Goal: Navigation & Orientation: Find specific page/section

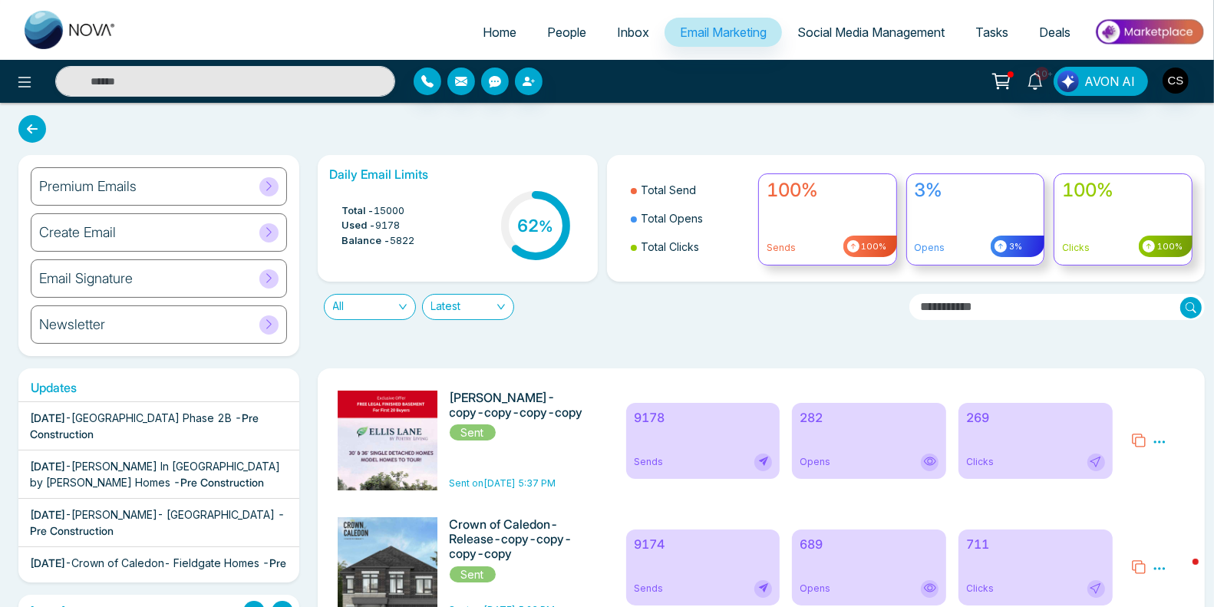
click at [578, 28] on link "People" at bounding box center [567, 32] width 70 height 29
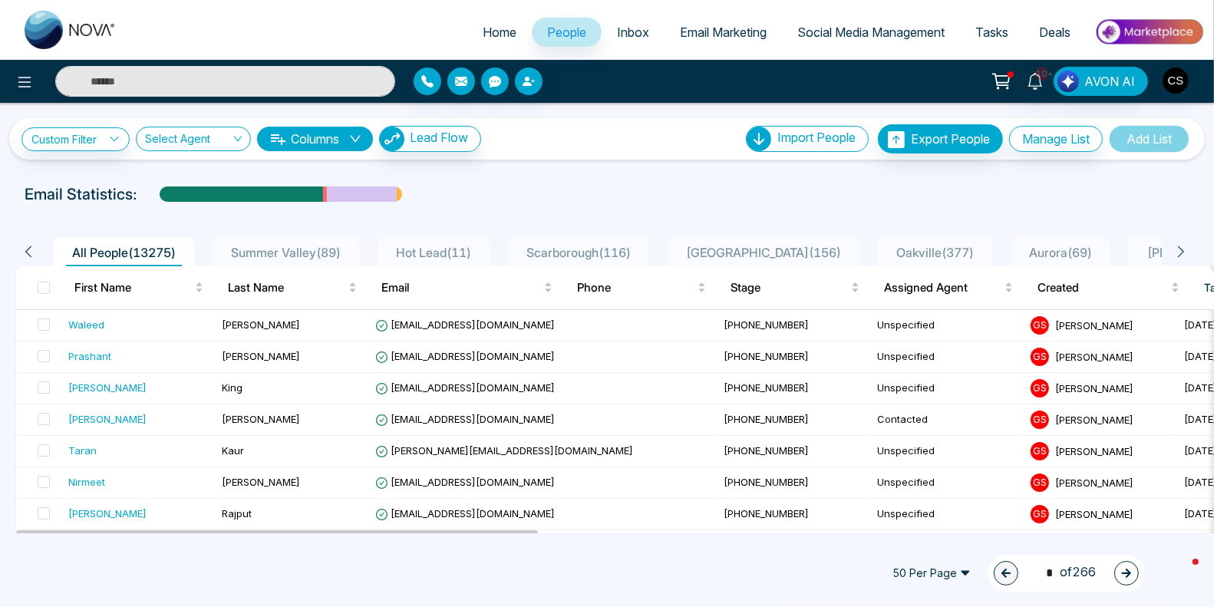
click at [617, 28] on span "Inbox" at bounding box center [633, 32] width 32 height 15
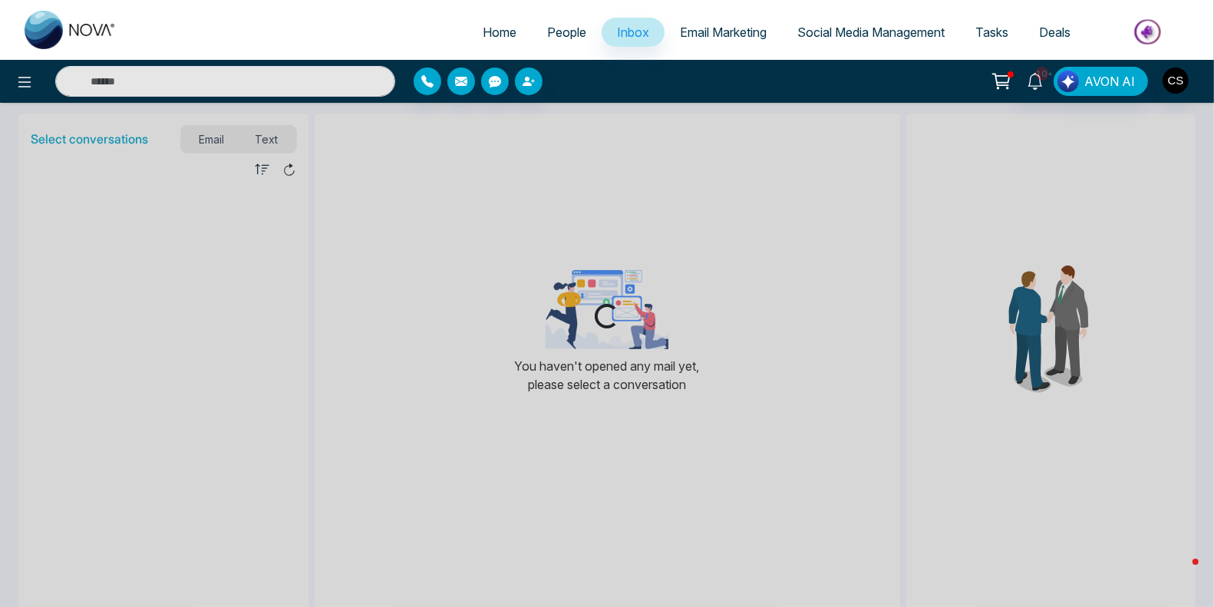
click at [568, 31] on span "People" at bounding box center [566, 32] width 39 height 15
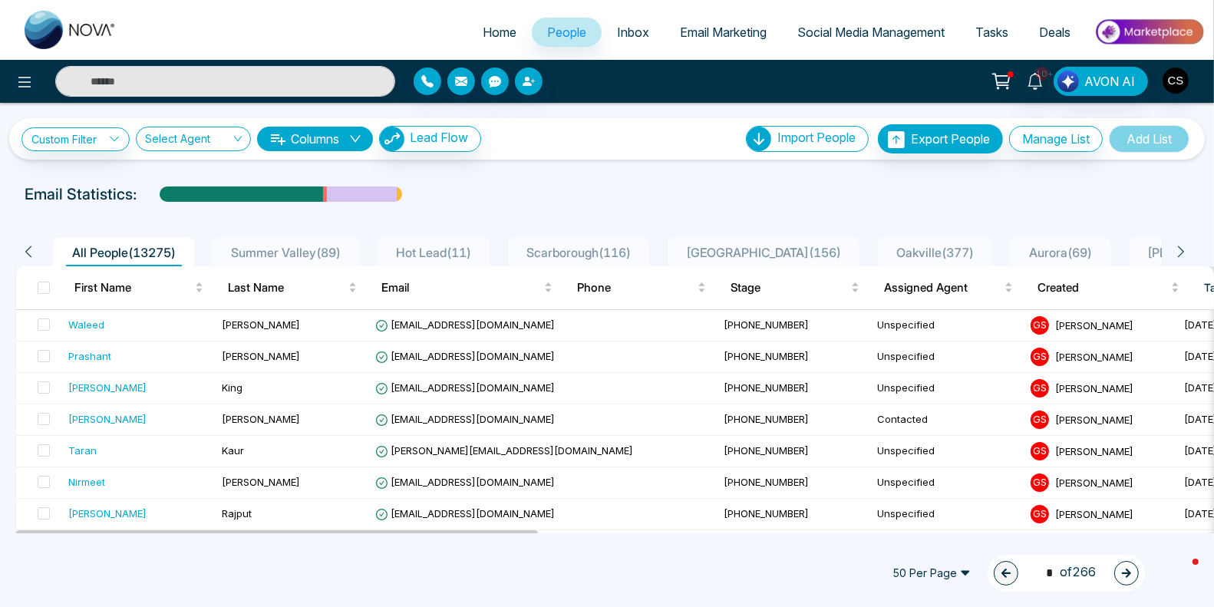
click at [297, 243] on div "Summer Valley ( 89 )" at bounding box center [286, 252] width 122 height 18
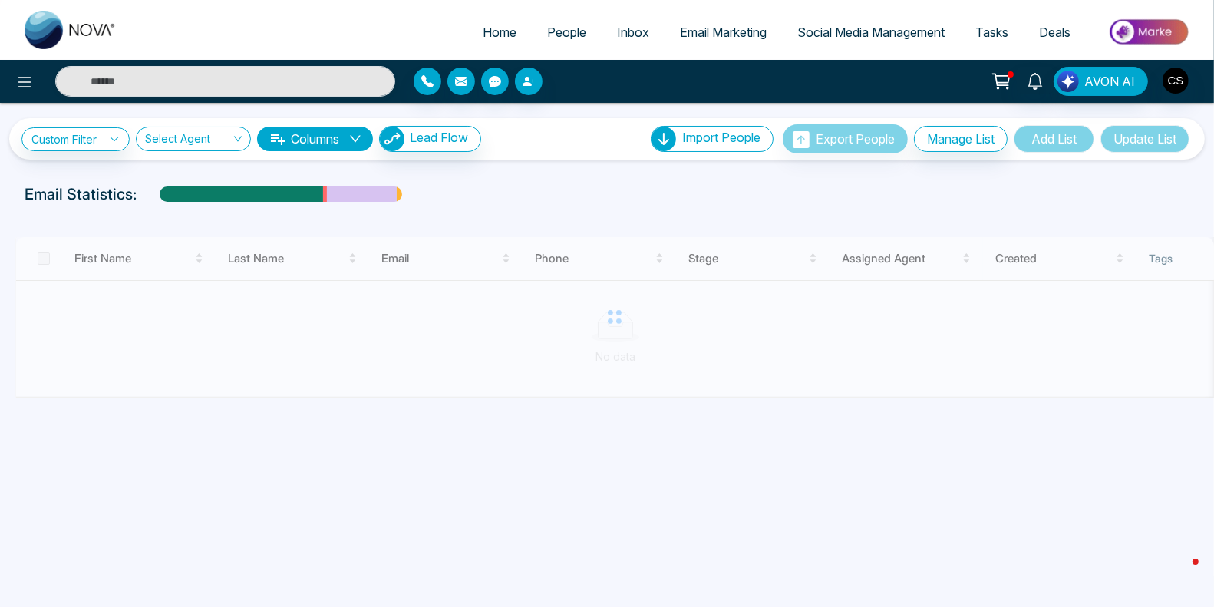
click at [114, 253] on div at bounding box center [614, 317] width 1199 height 160
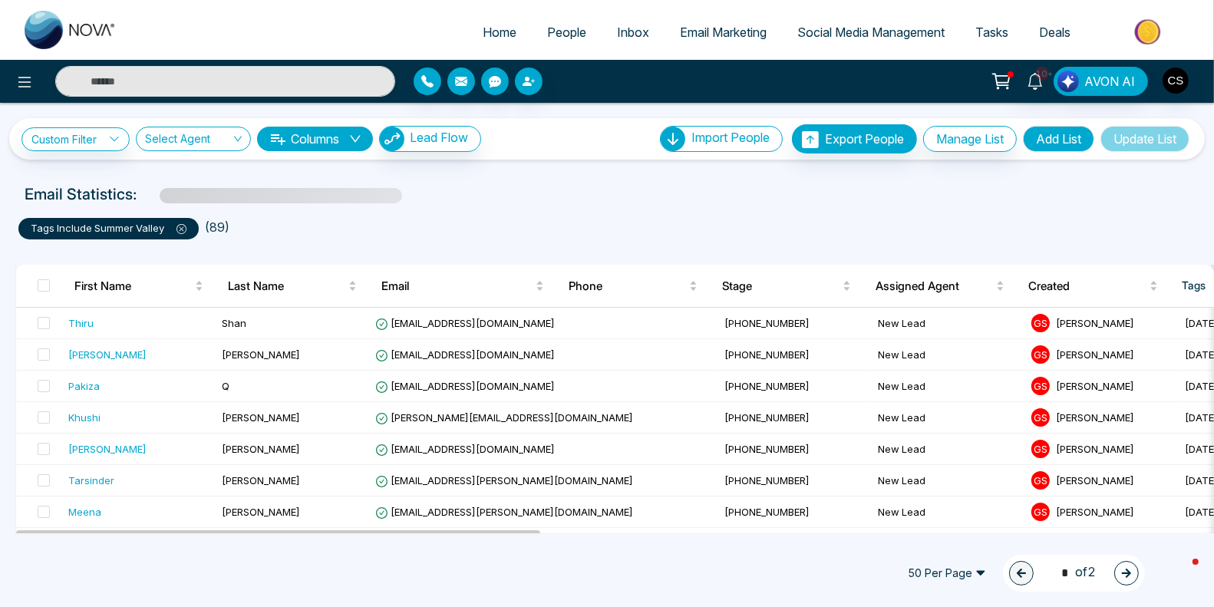
click at [116, 258] on div at bounding box center [607, 260] width 1202 height 10
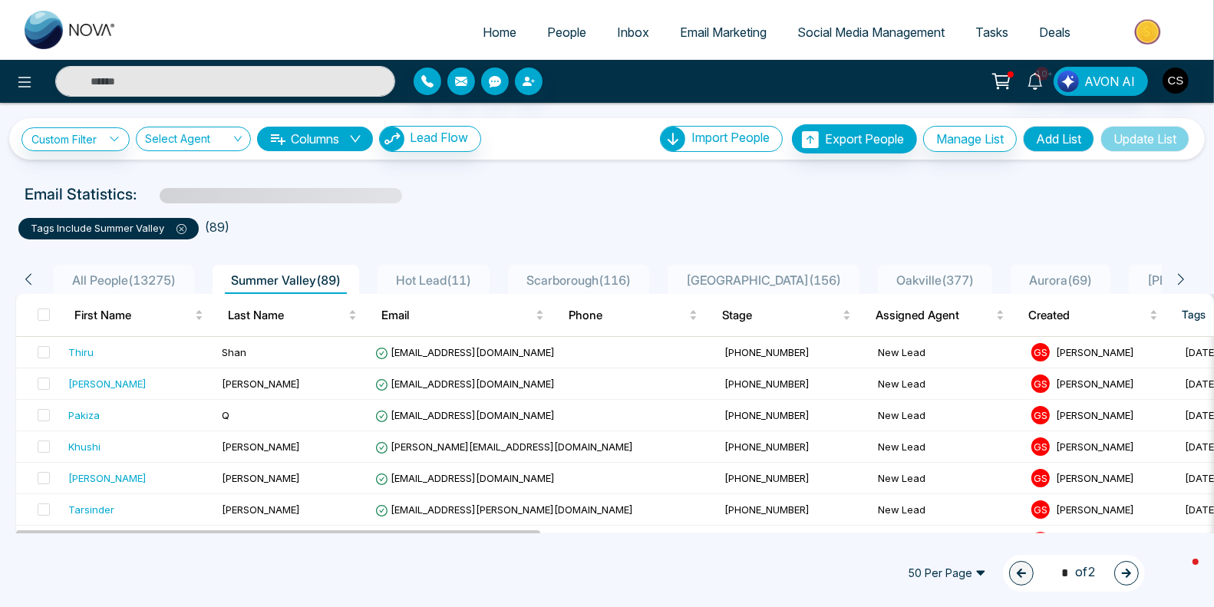
click at [117, 272] on span "All People ( 13275 )" at bounding box center [124, 279] width 116 height 15
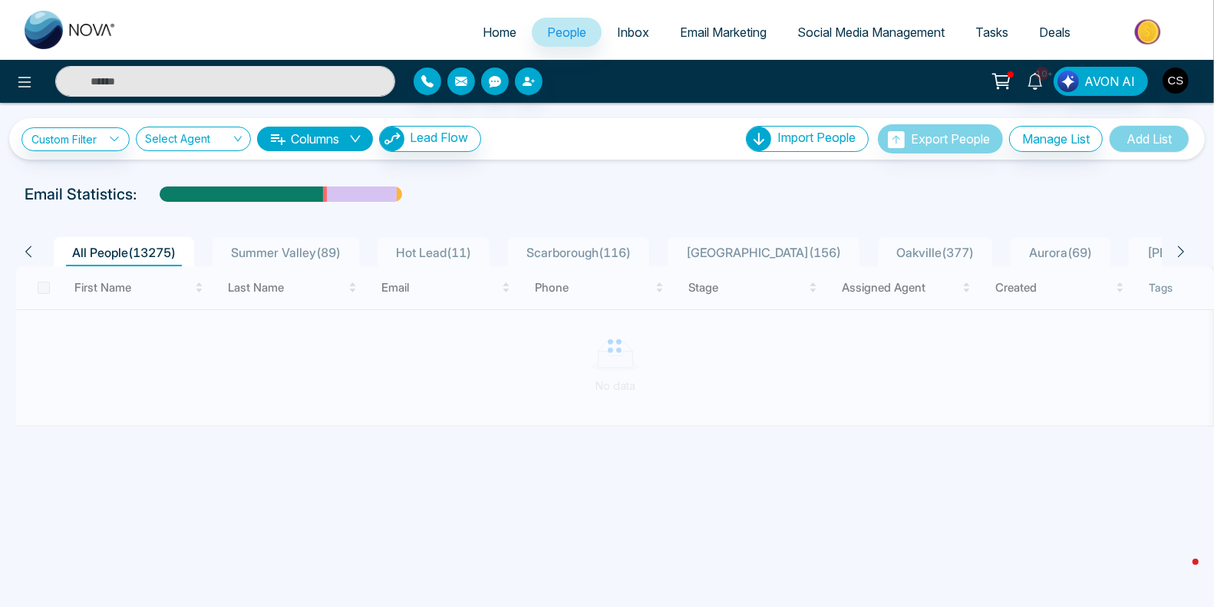
click at [493, 26] on span "Home" at bounding box center [500, 32] width 34 height 15
select select "*"
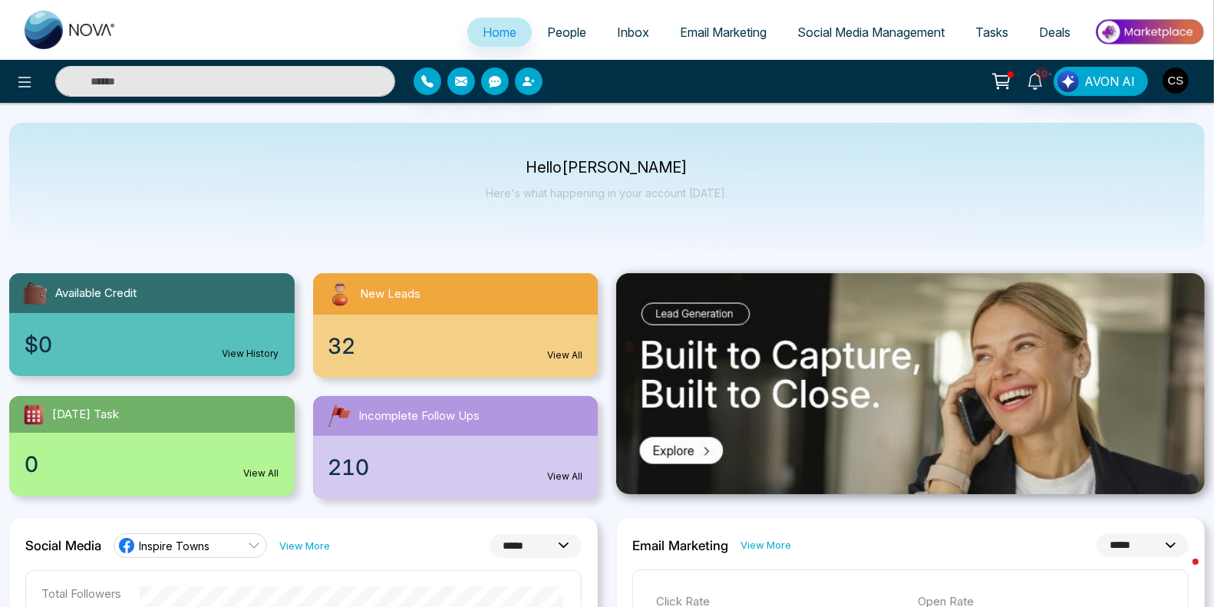
click at [577, 34] on link "People" at bounding box center [567, 32] width 70 height 29
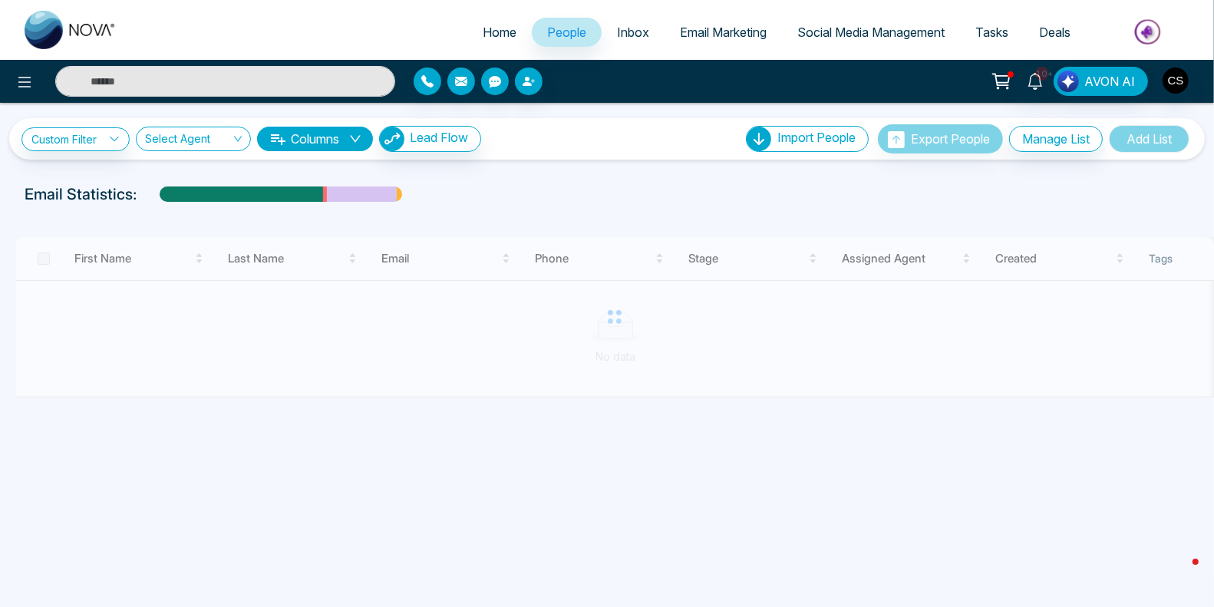
click at [618, 23] on link "Inbox" at bounding box center [633, 32] width 63 height 29
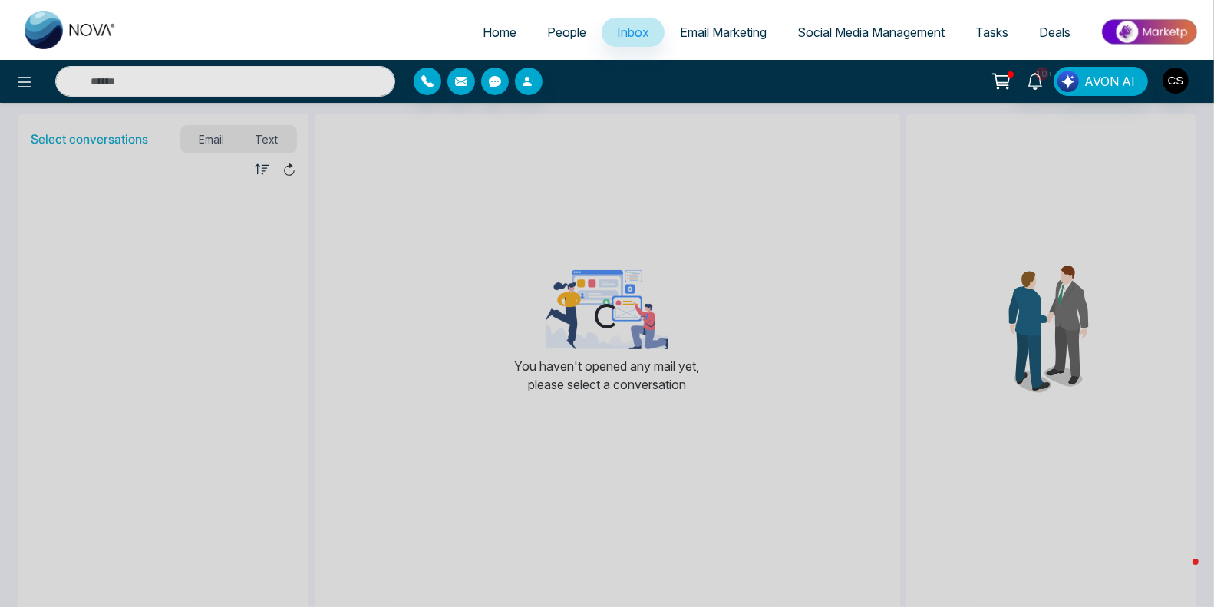
click at [734, 28] on span "Email Marketing" at bounding box center [723, 32] width 87 height 15
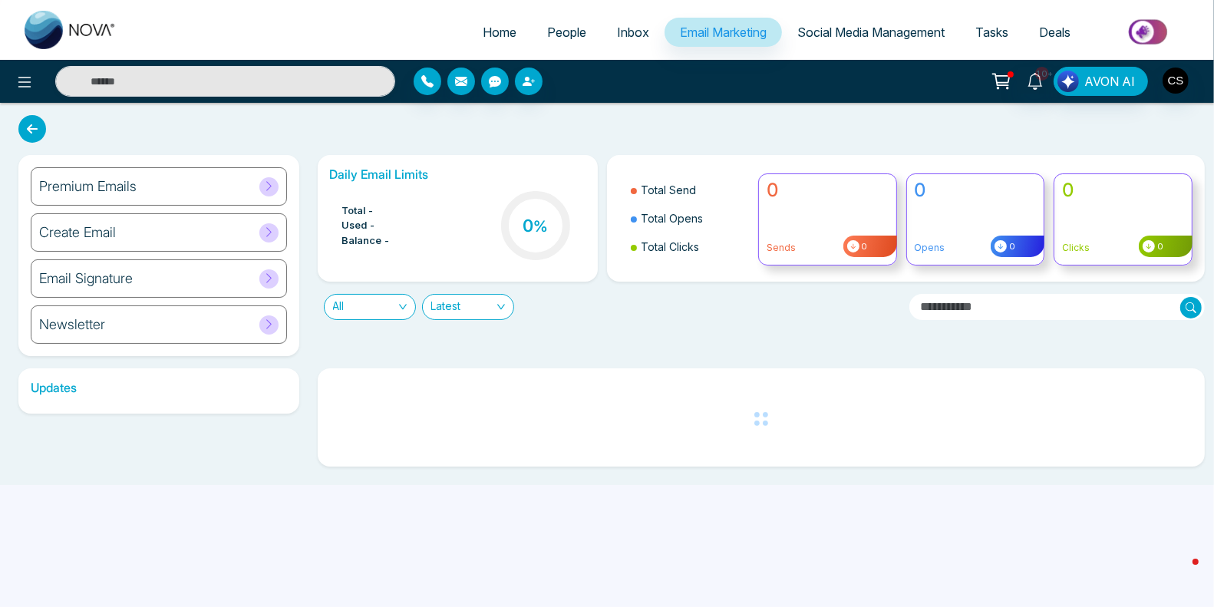
click at [817, 30] on span "Social Media Management" at bounding box center [870, 32] width 147 height 15
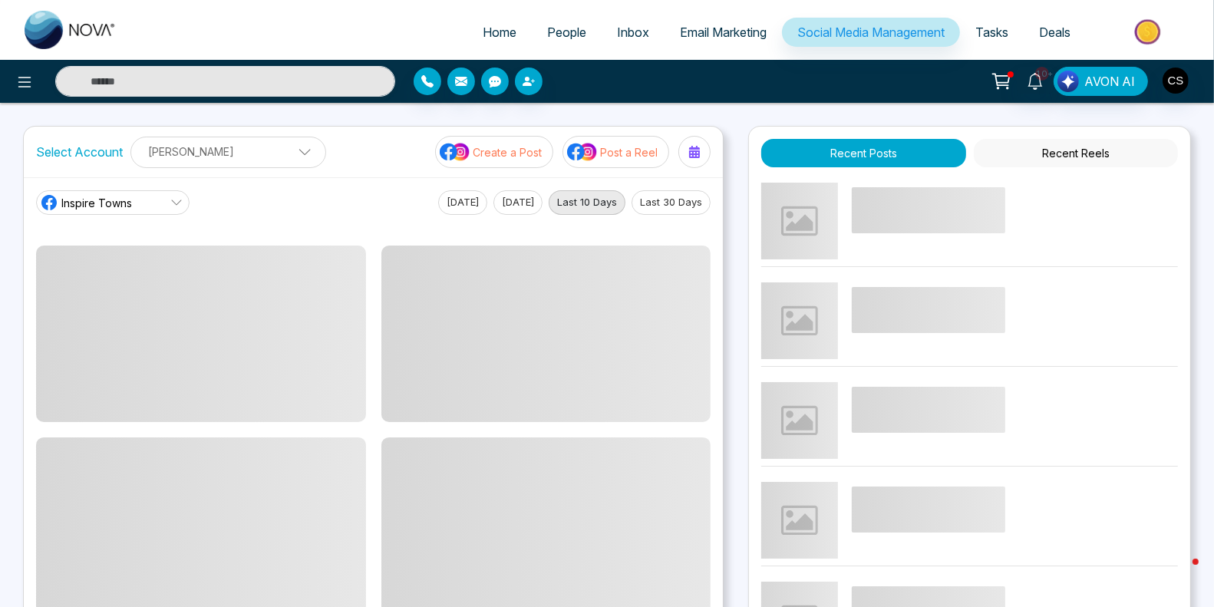
click at [567, 36] on span "People" at bounding box center [566, 32] width 39 height 15
